Goal: Find specific page/section: Find specific page/section

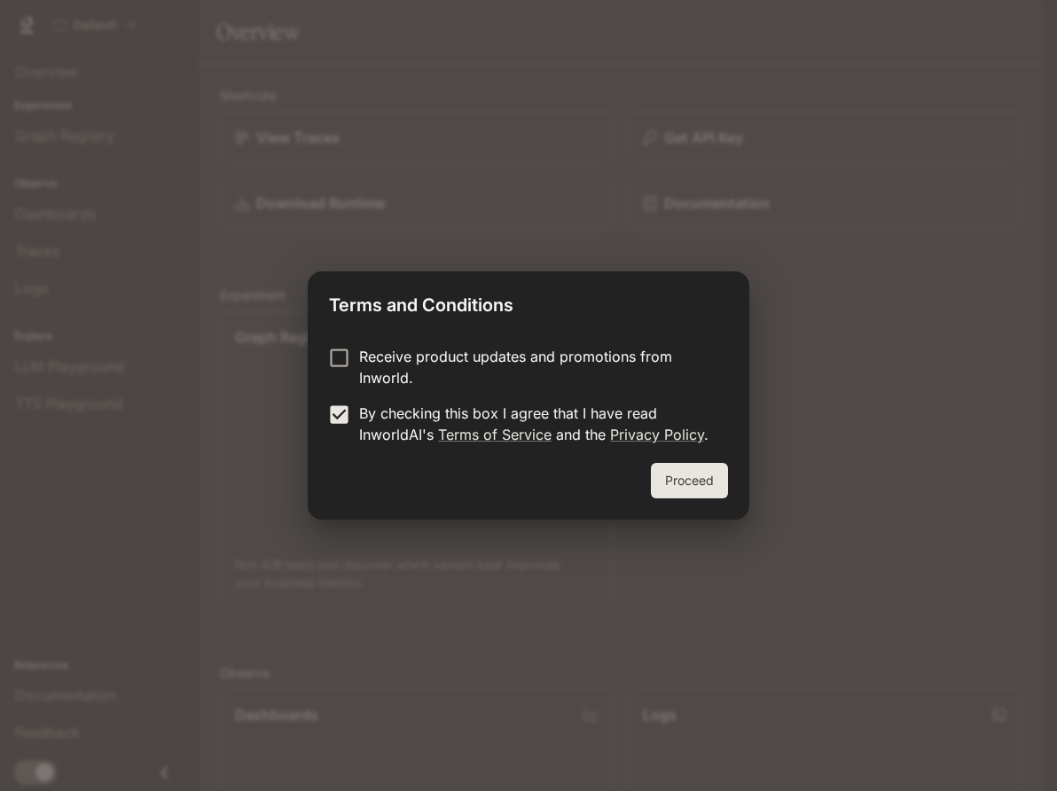
click at [689, 476] on button "Proceed" at bounding box center [689, 480] width 77 height 35
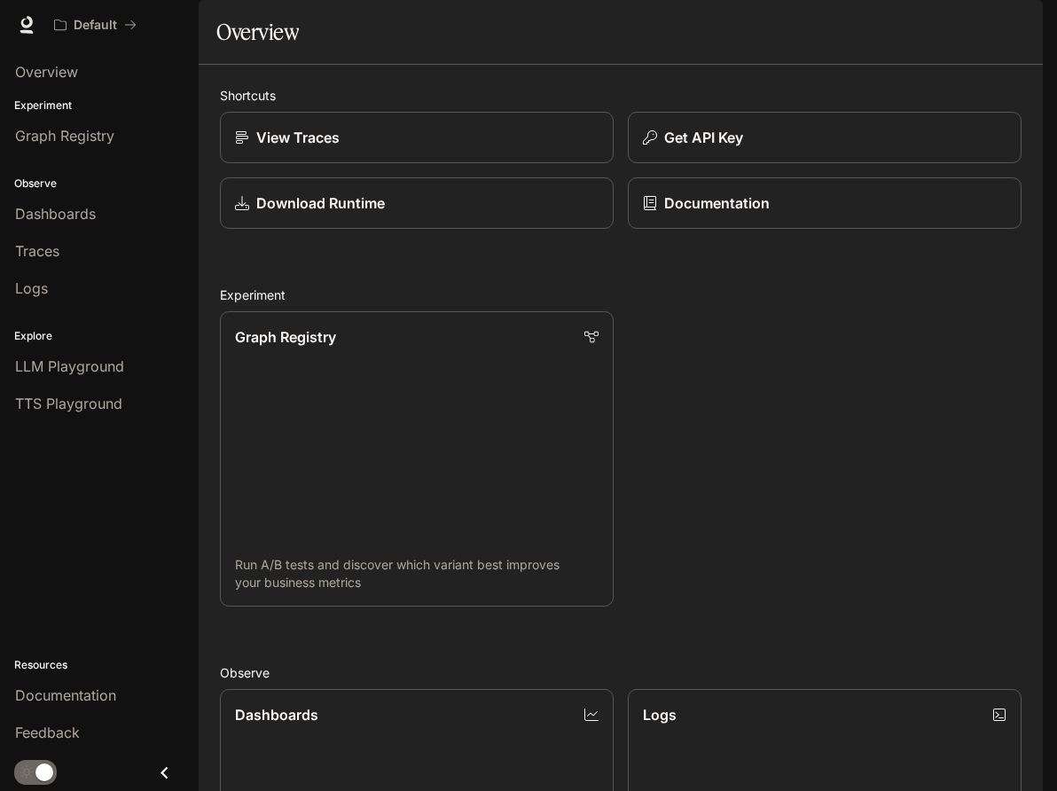
click at [1000, 26] on button "button" at bounding box center [1017, 24] width 35 height 35
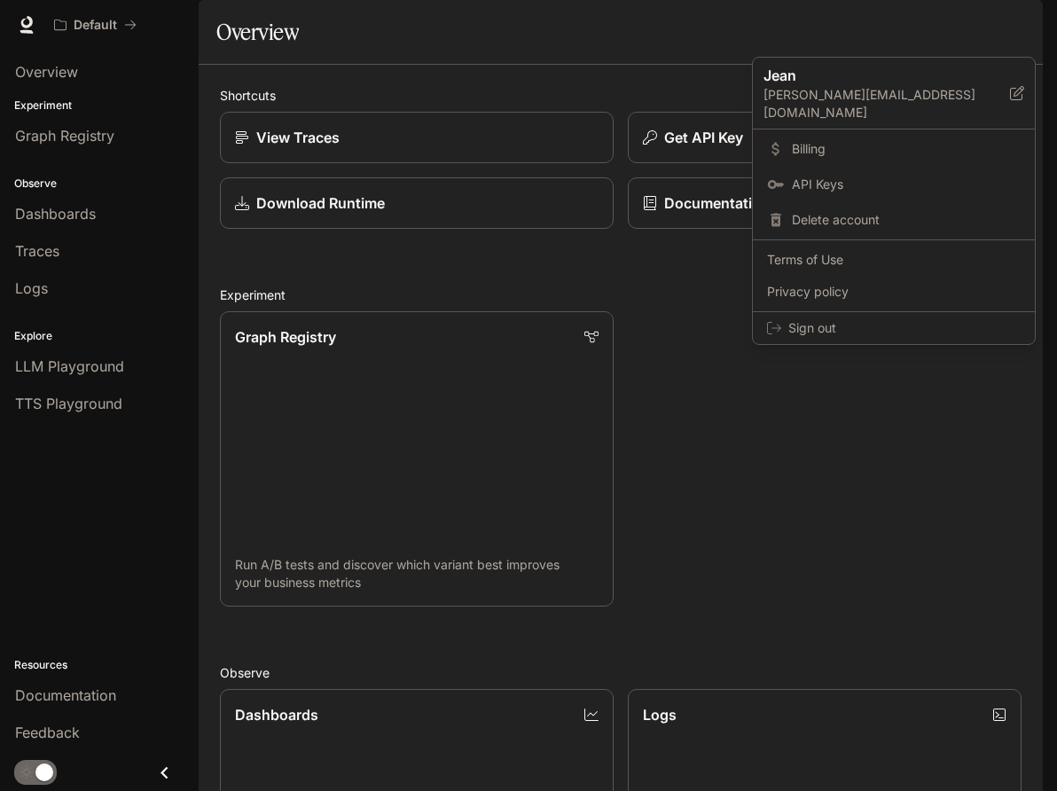
click at [1000, 26] on div at bounding box center [528, 395] width 1057 height 791
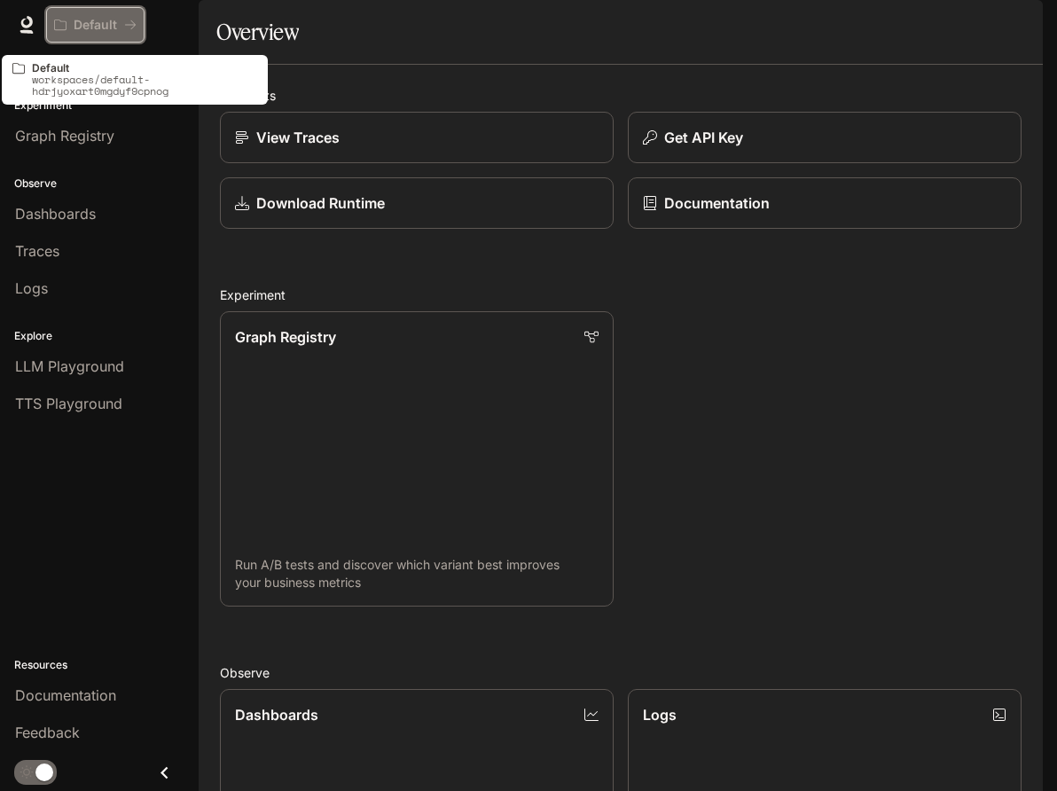
click at [104, 19] on p "Default" at bounding box center [95, 25] width 43 height 15
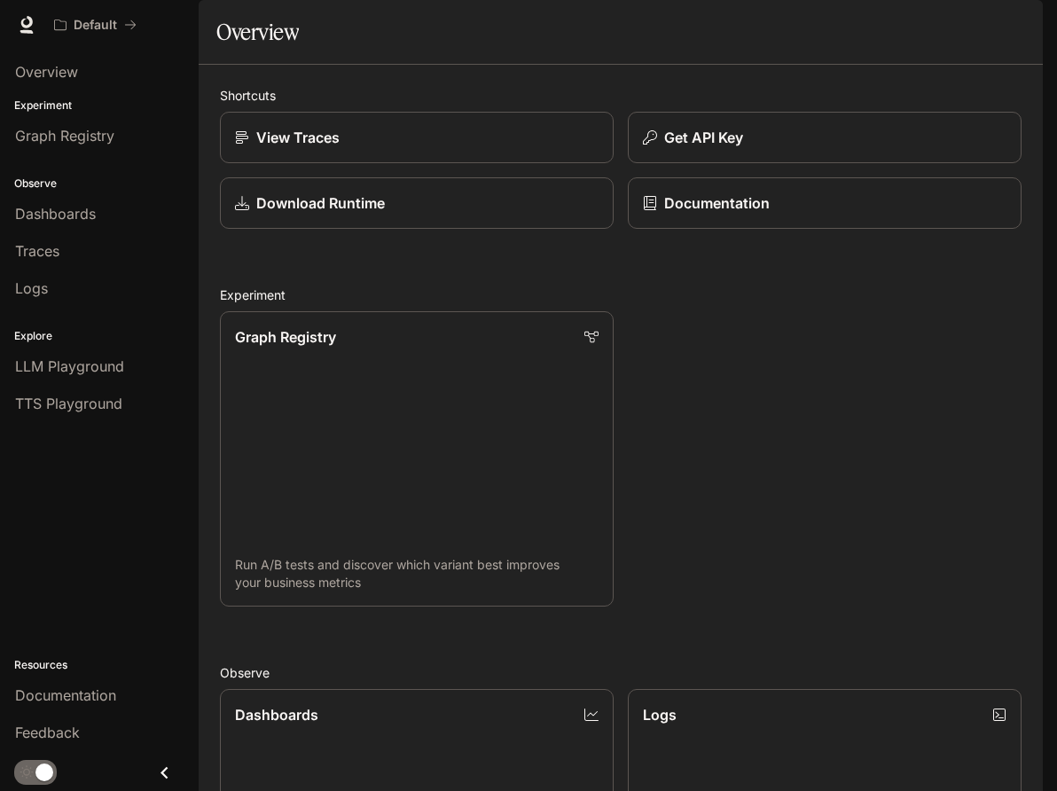
click at [1009, 35] on button "button" at bounding box center [1017, 24] width 35 height 35
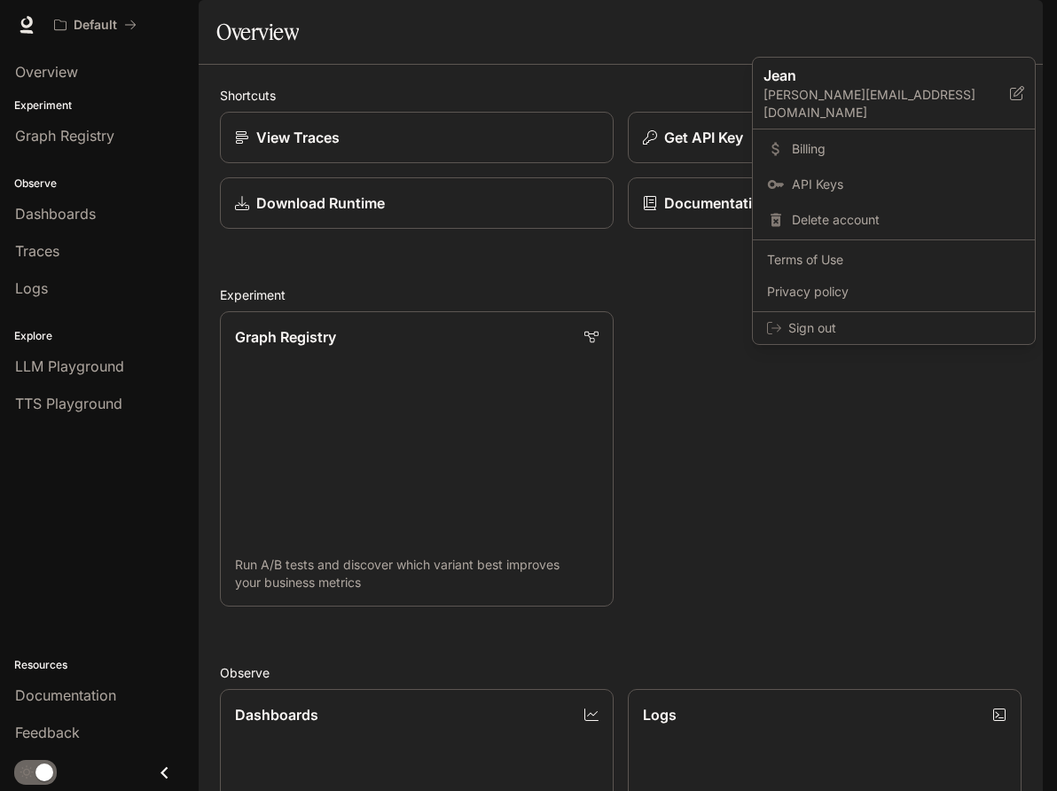
click at [1009, 35] on div at bounding box center [528, 395] width 1057 height 791
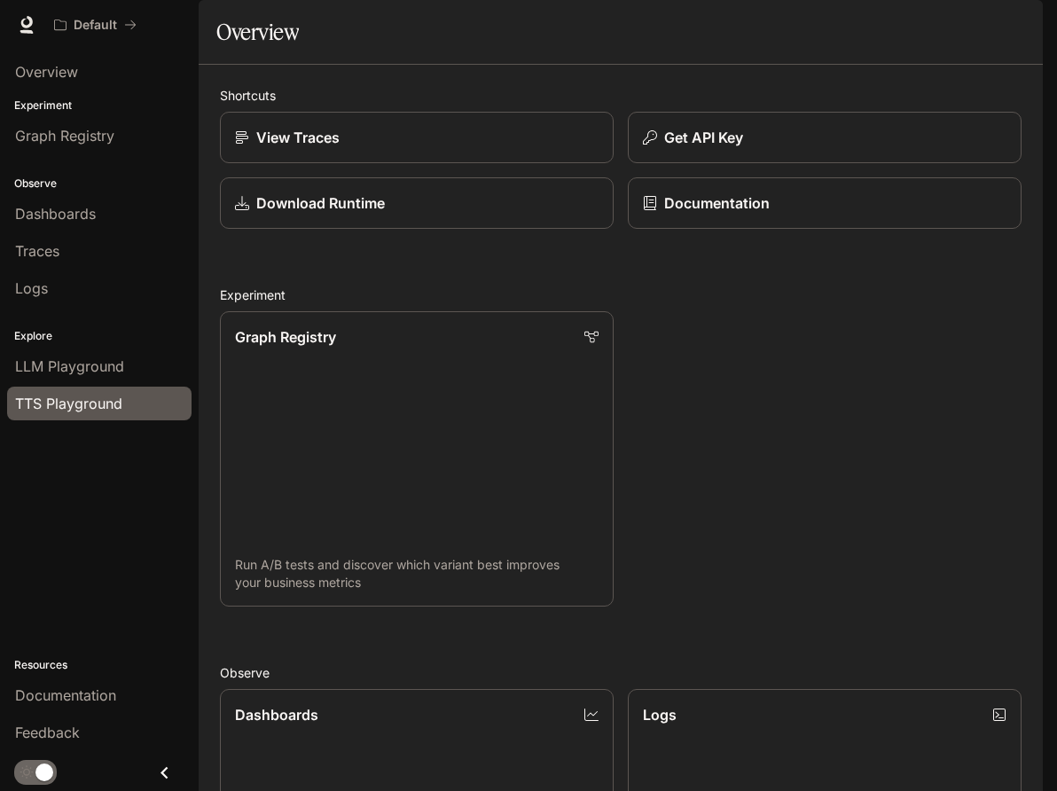
click at [59, 405] on span "TTS Playground" at bounding box center [68, 403] width 107 height 21
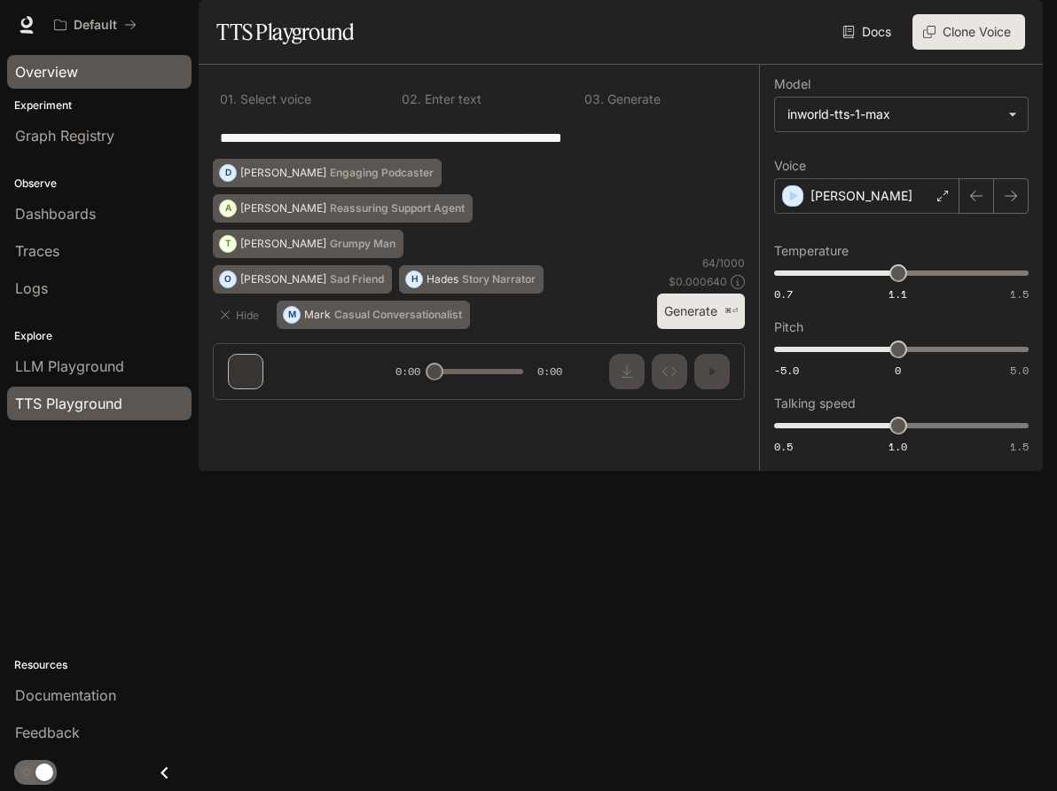
click at [93, 74] on div "Overview" at bounding box center [99, 71] width 168 height 21
